Goal: Task Accomplishment & Management: Use online tool/utility

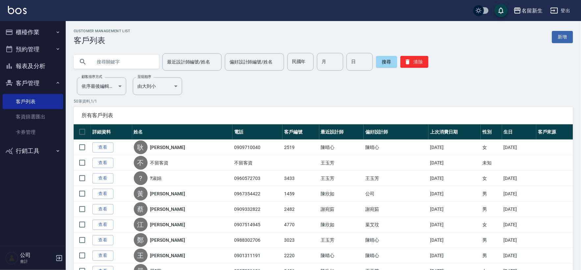
click at [113, 69] on input "text" at bounding box center [123, 62] width 62 height 18
type input "衣"
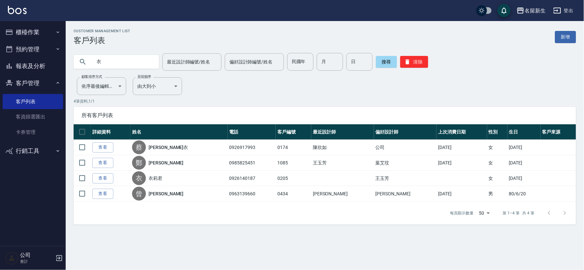
click at [129, 101] on p "4 筆資料, 1 / 1" at bounding box center [325, 101] width 502 height 6
click at [36, 67] on button "報表及分析" at bounding box center [33, 65] width 60 height 17
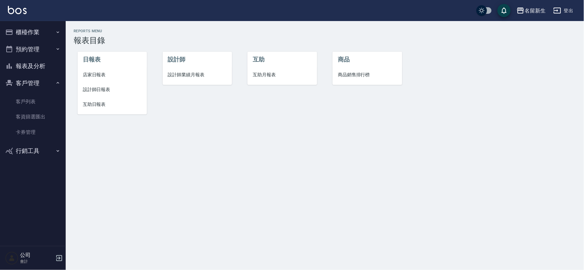
click at [171, 78] on span "設計師業績月報表" at bounding box center [197, 74] width 59 height 7
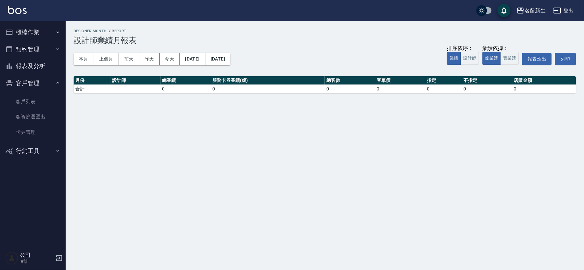
click at [87, 66] on div "本月 上個月 [DATE] [DATE] [DATE] [DATE] [DATE] 排序依序： 業績 設計師 業績依據： 虛業績 實業績 報表匯出 列印" at bounding box center [325, 59] width 502 height 28
click at [88, 56] on button "本月" at bounding box center [84, 59] width 20 height 12
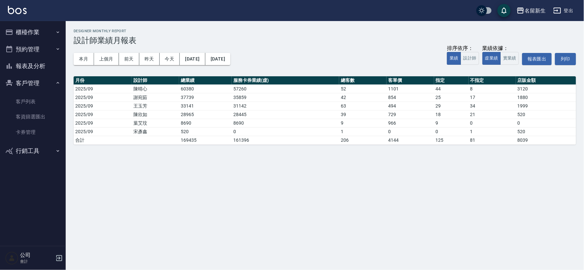
click at [48, 30] on button "櫃檯作業" at bounding box center [33, 32] width 60 height 17
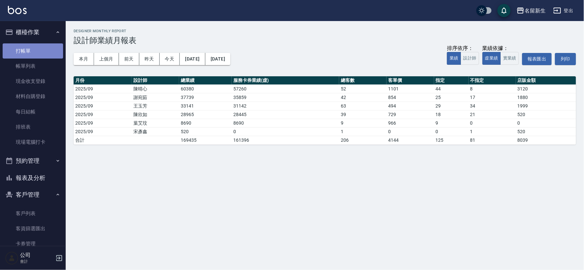
click at [43, 57] on link "打帳單" at bounding box center [33, 50] width 60 height 15
